Goal: Task Accomplishment & Management: Manage account settings

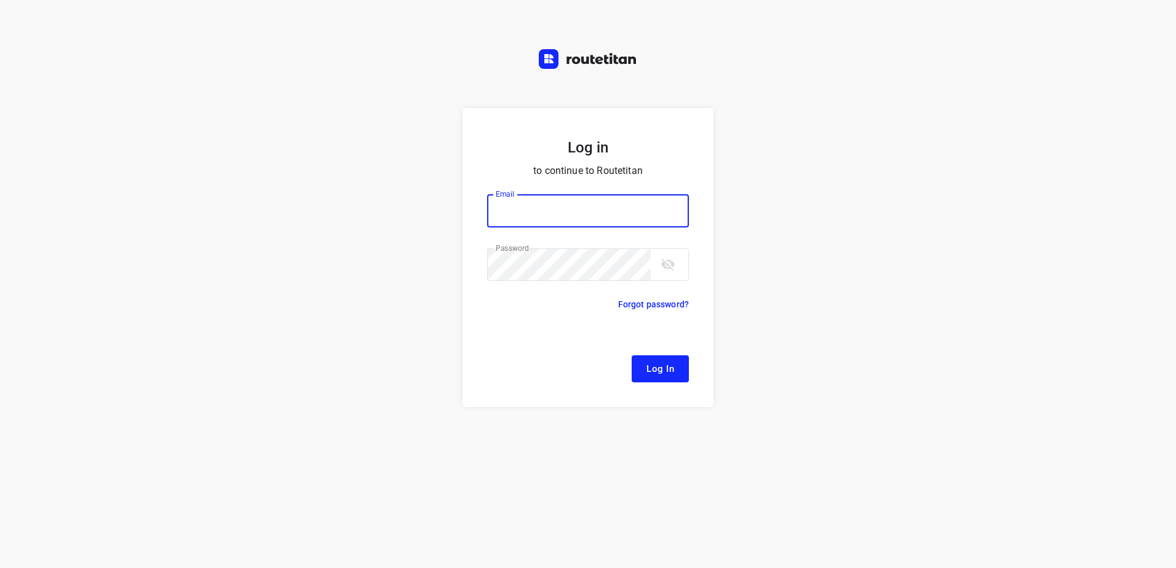
type input "[EMAIL_ADDRESS][DOMAIN_NAME]"
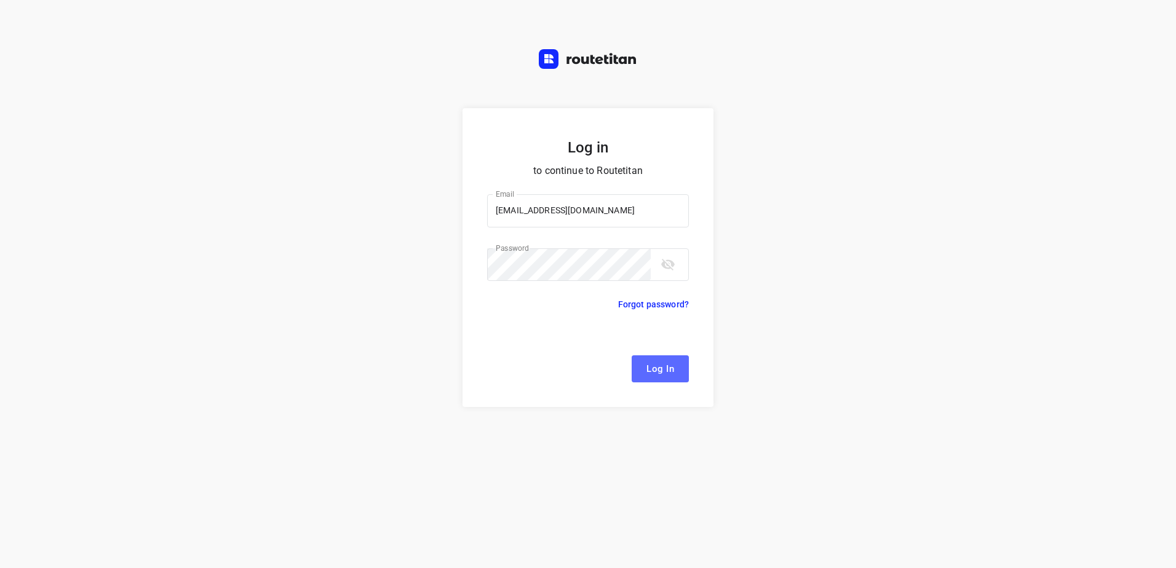
click at [669, 382] on button "Log In" at bounding box center [660, 369] width 57 height 27
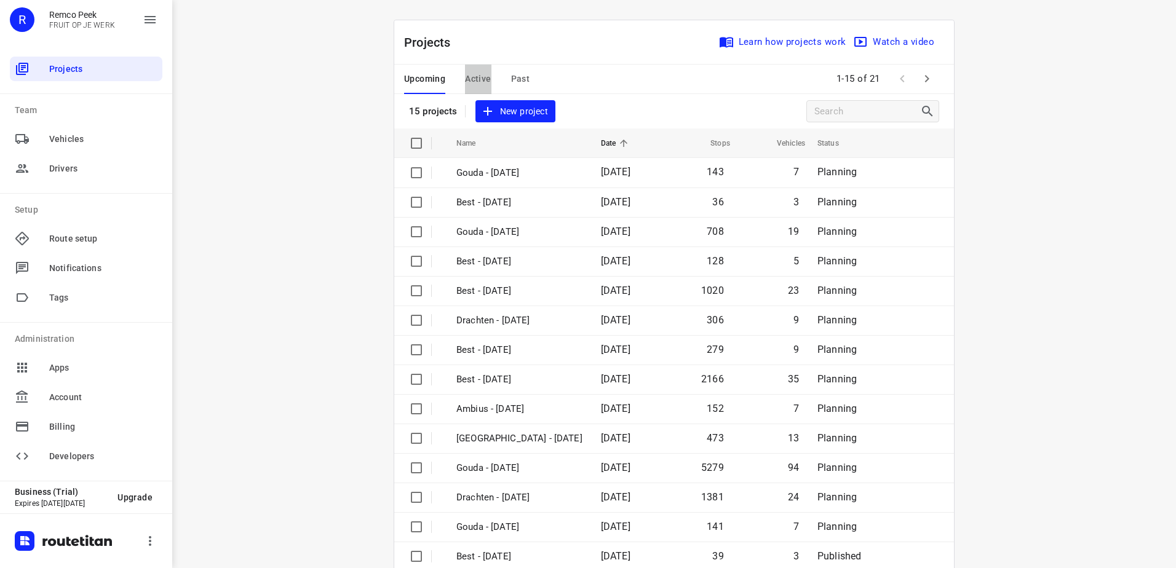
click at [474, 77] on span "Active" at bounding box center [478, 78] width 26 height 15
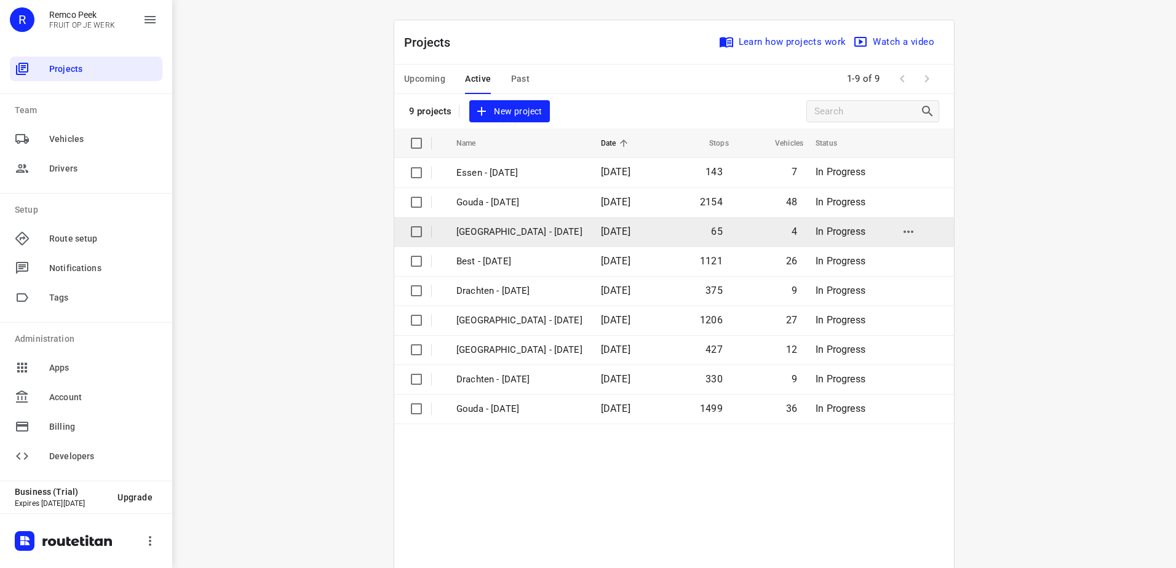
click at [491, 231] on p "[GEOGRAPHIC_DATA] - [DATE]" at bounding box center [519, 232] width 126 height 14
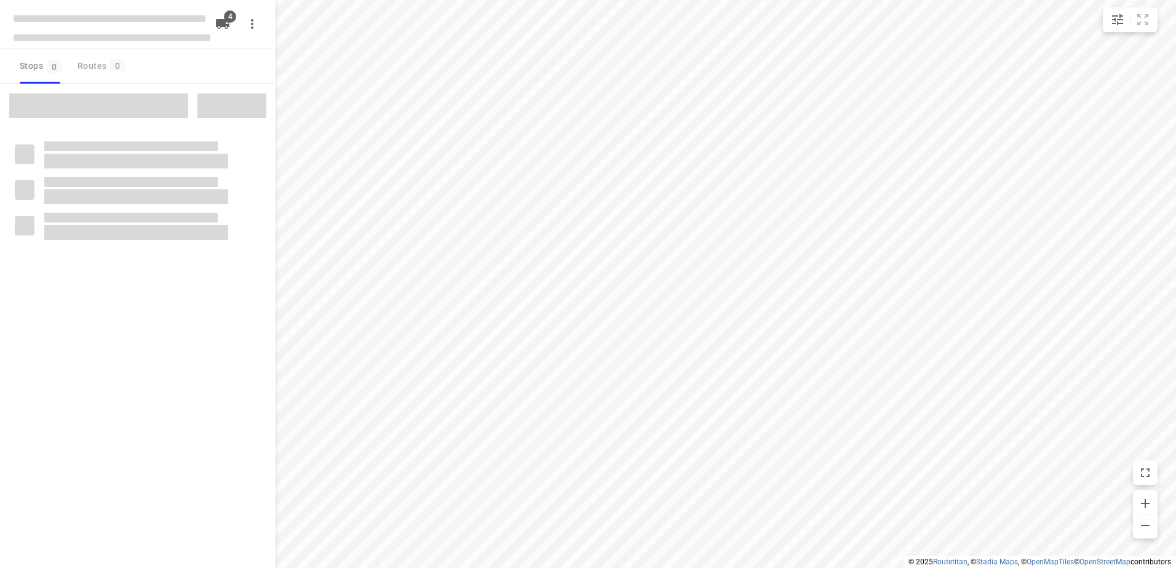
checkbox input "true"
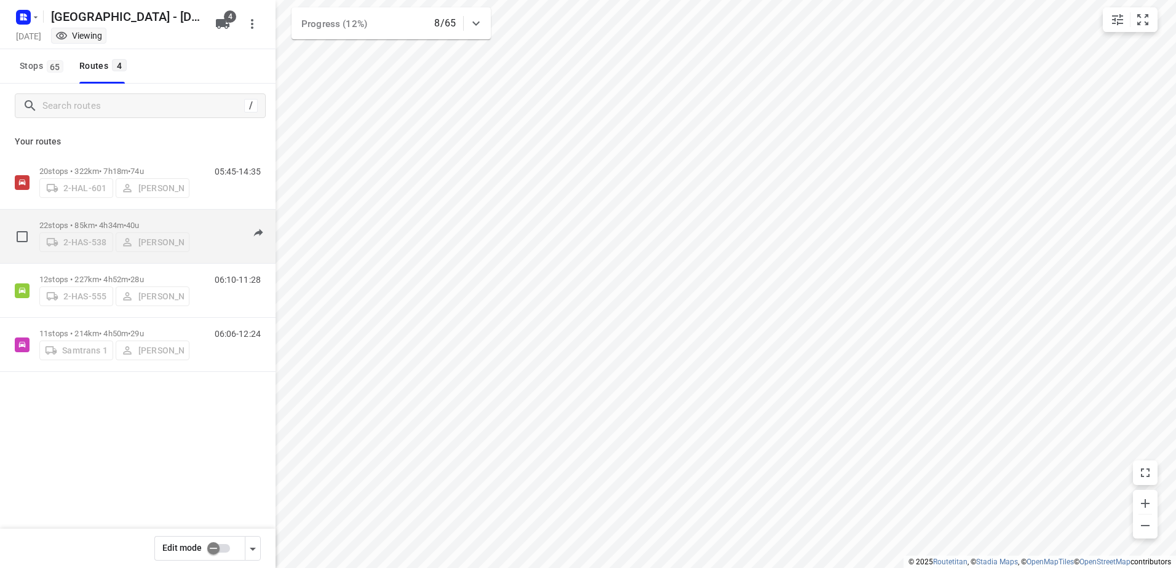
click at [78, 221] on p "22 stops • 85km • 4h34m • 40u" at bounding box center [114, 225] width 150 height 9
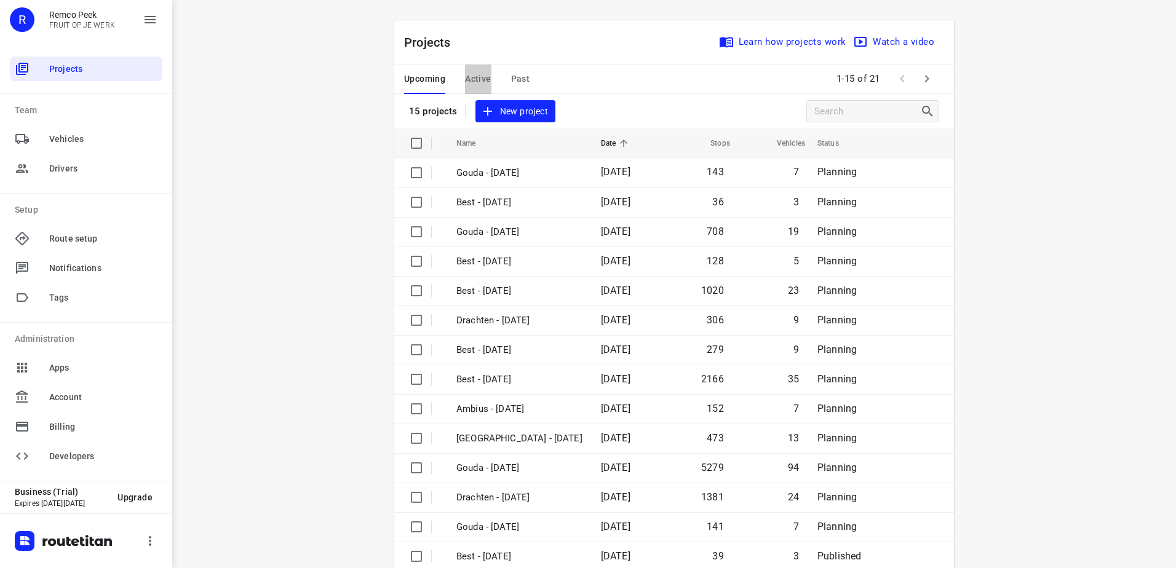
click at [482, 75] on span "Active" at bounding box center [478, 78] width 26 height 15
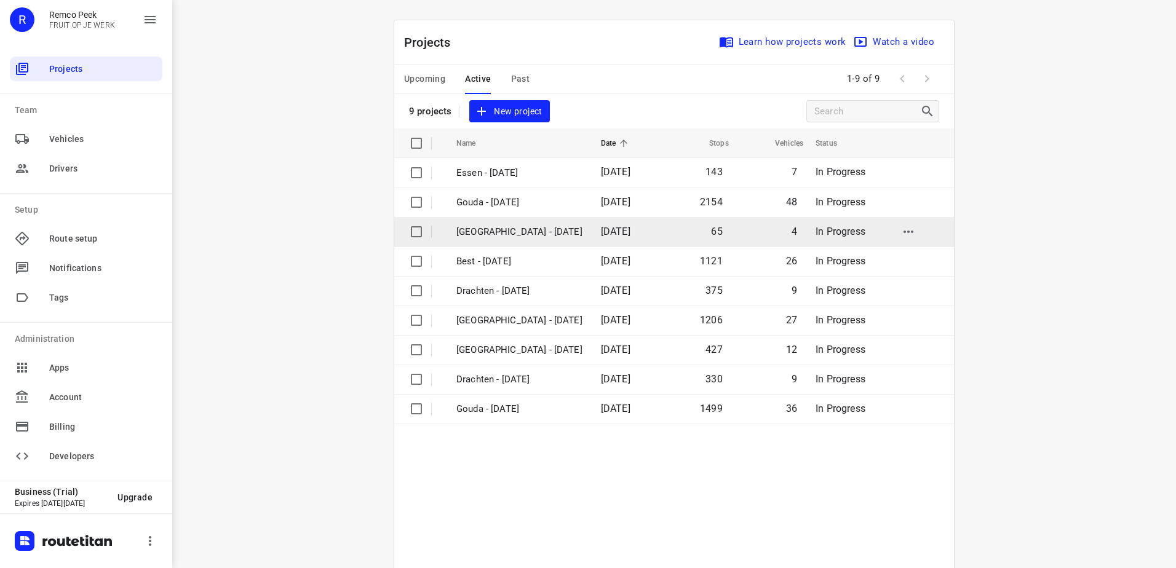
click at [483, 232] on p "[GEOGRAPHIC_DATA] - [DATE]" at bounding box center [519, 232] width 126 height 14
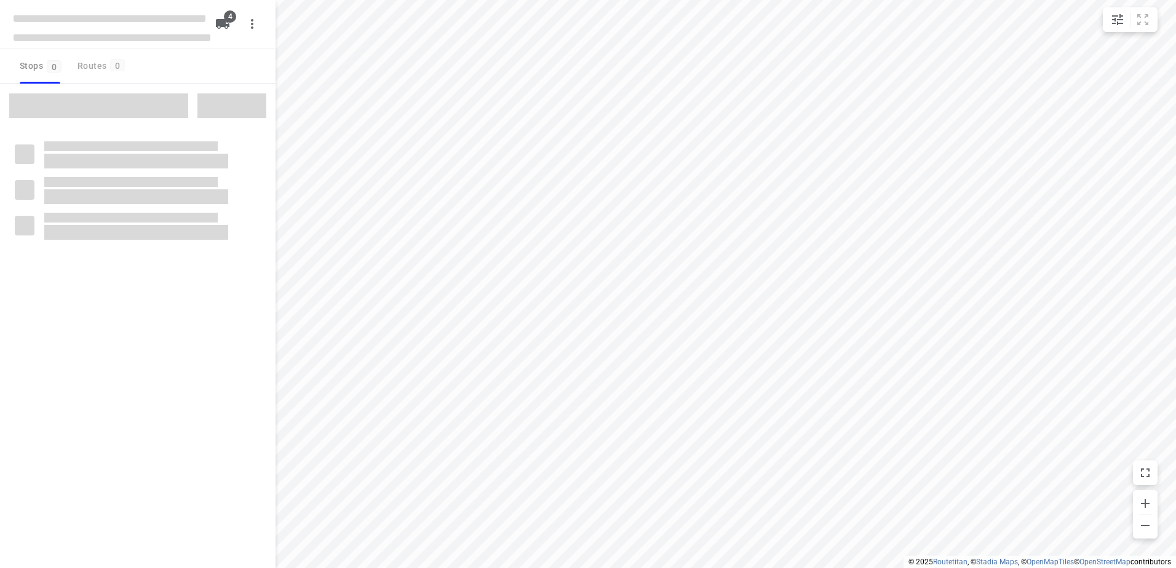
checkbox input "true"
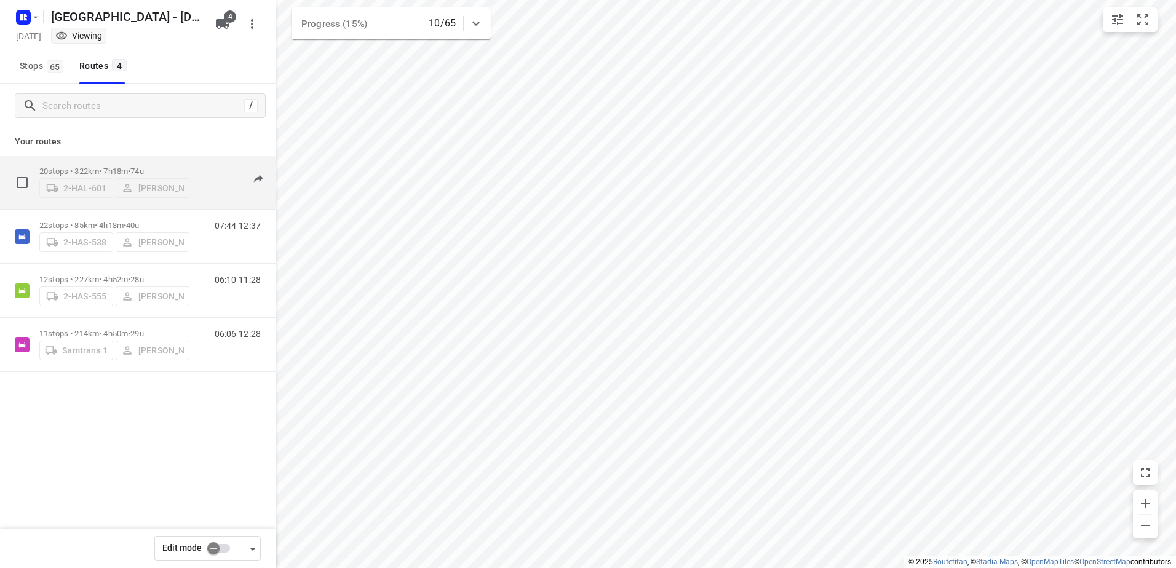
click at [62, 170] on p "20 stops • 322km • 7h18m • 74u" at bounding box center [114, 171] width 150 height 9
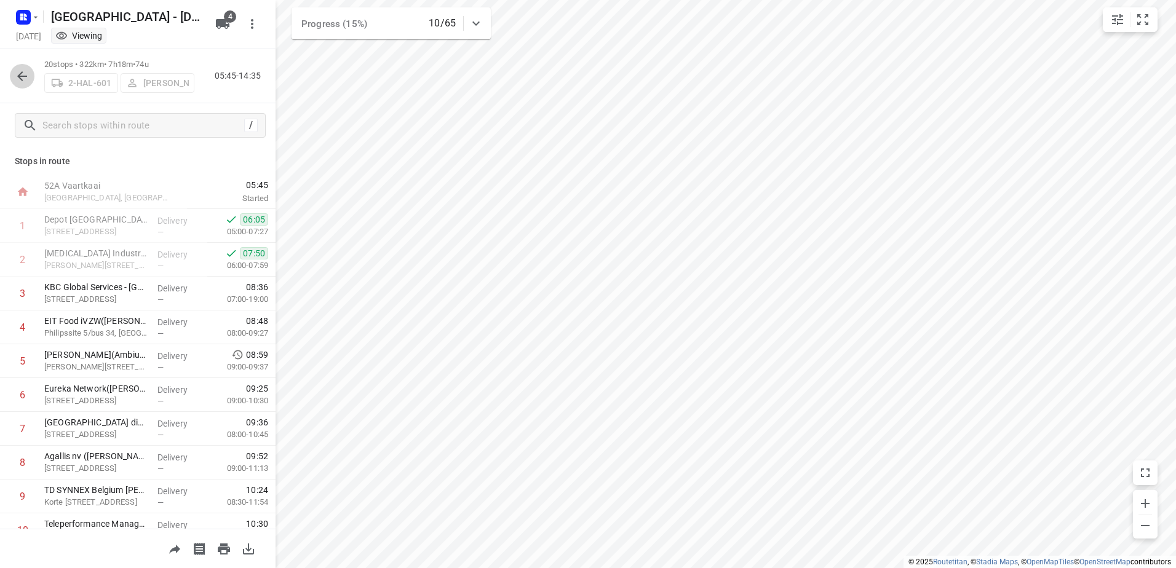
click at [23, 69] on icon "button" at bounding box center [22, 76] width 15 height 15
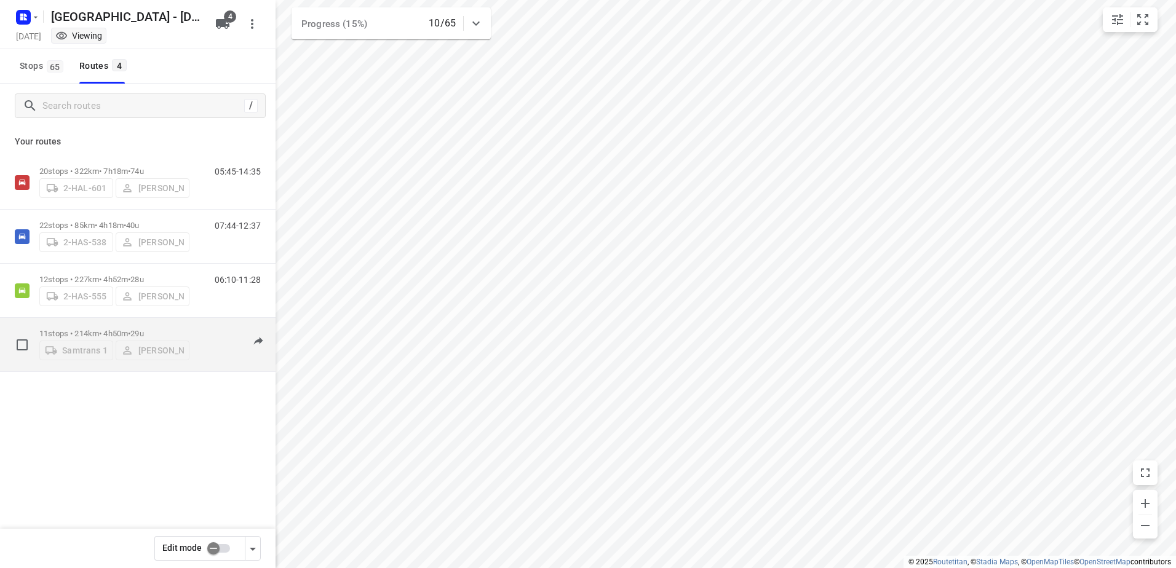
click at [68, 329] on p "11 stops • 214km • 4h50m • 29u" at bounding box center [114, 333] width 150 height 9
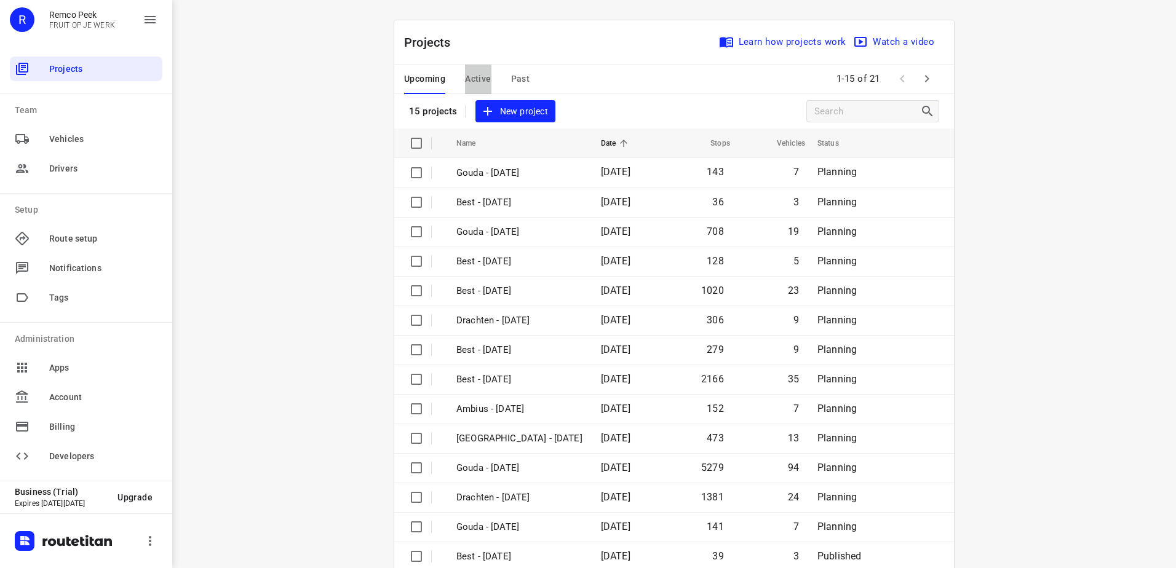
click at [485, 81] on span "Active" at bounding box center [478, 78] width 26 height 15
